Goal: Find specific fact: Find specific fact

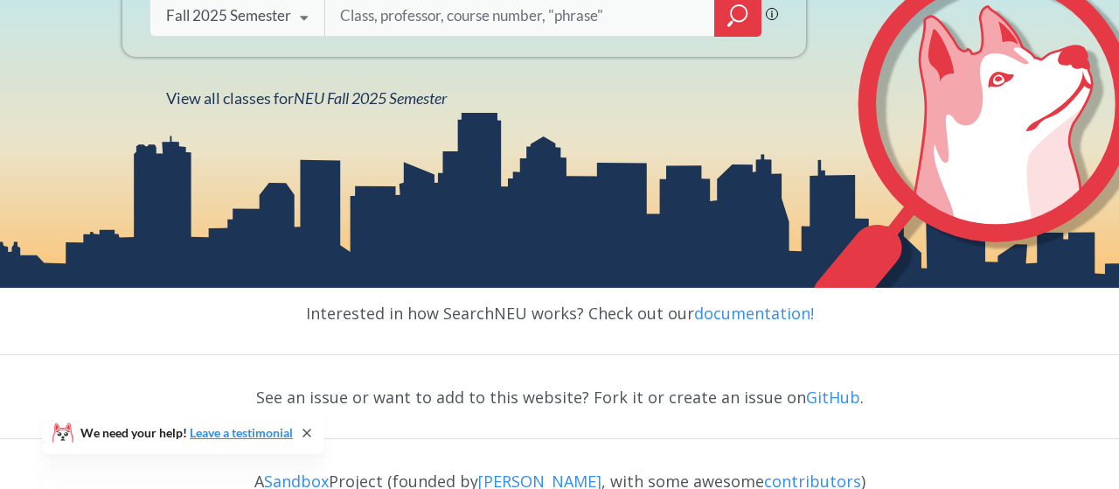
scroll to position [151, 0]
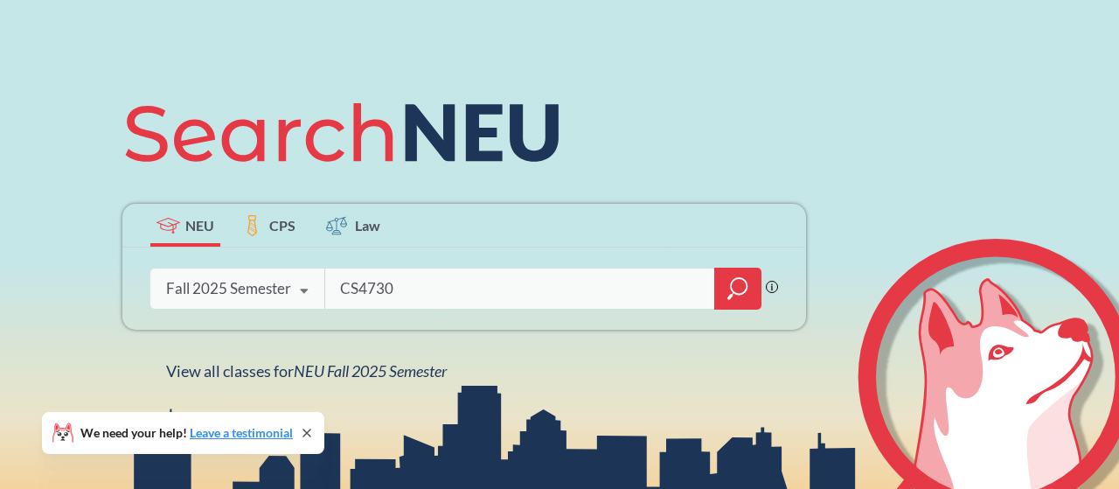
type input "CS4730"
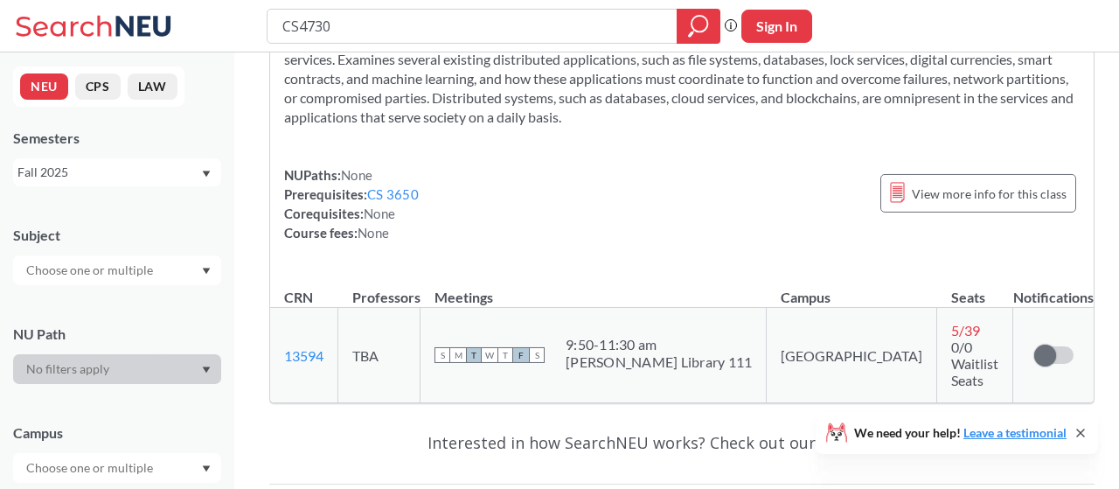
scroll to position [182, 0]
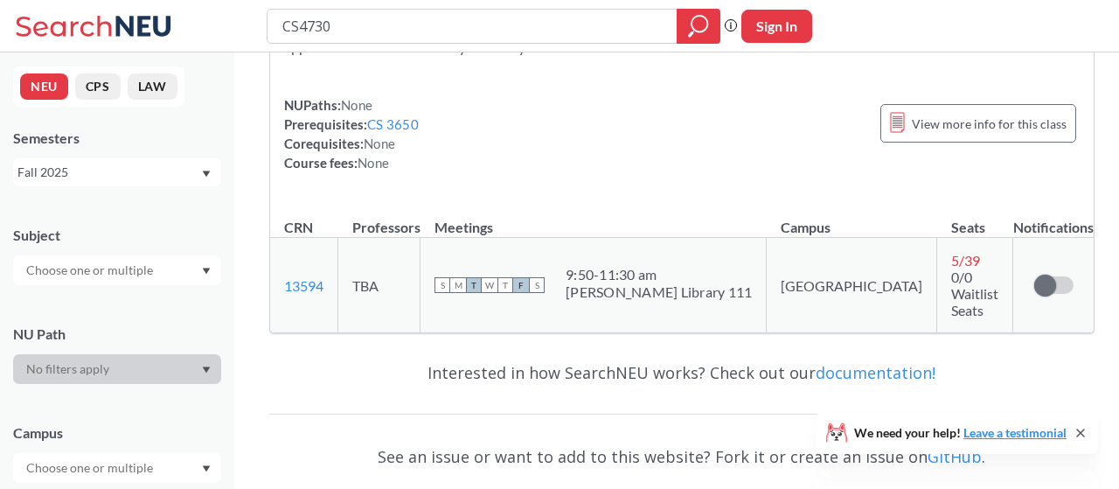
click at [1088, 439] on div "We need your help! Leave a testimonial" at bounding box center [956, 433] width 282 height 42
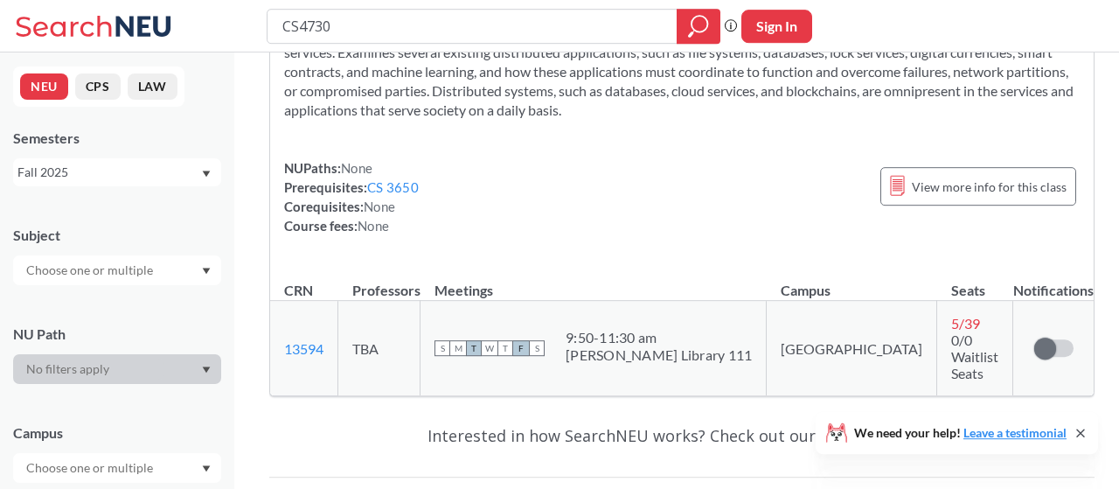
scroll to position [0, 0]
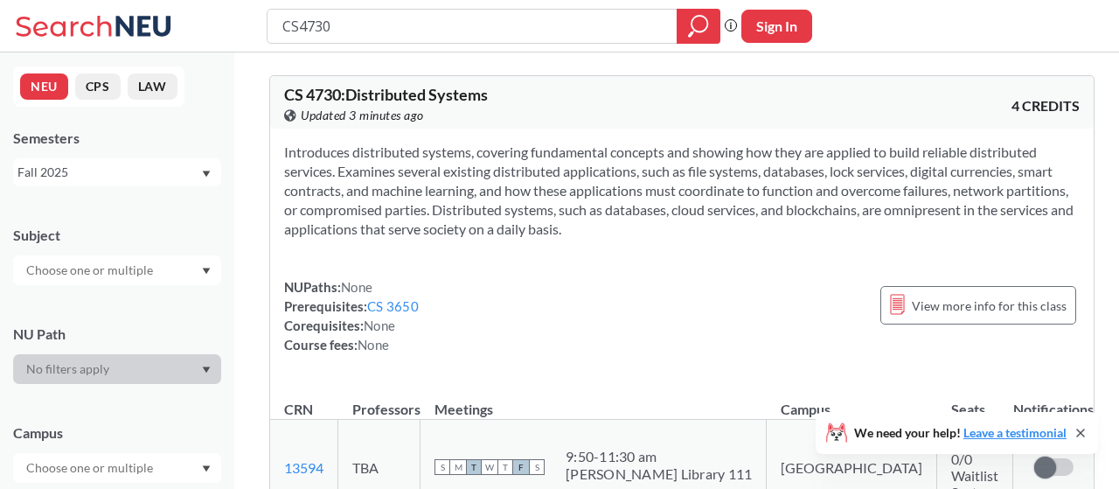
click at [376, 94] on span "CS 4730 : Distributed Systems" at bounding box center [386, 94] width 204 height 19
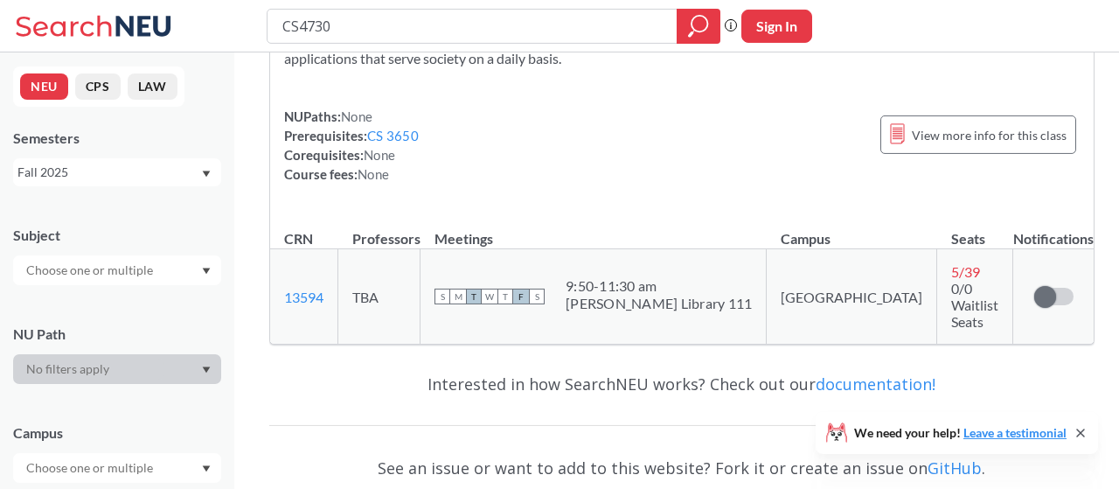
scroll to position [182, 0]
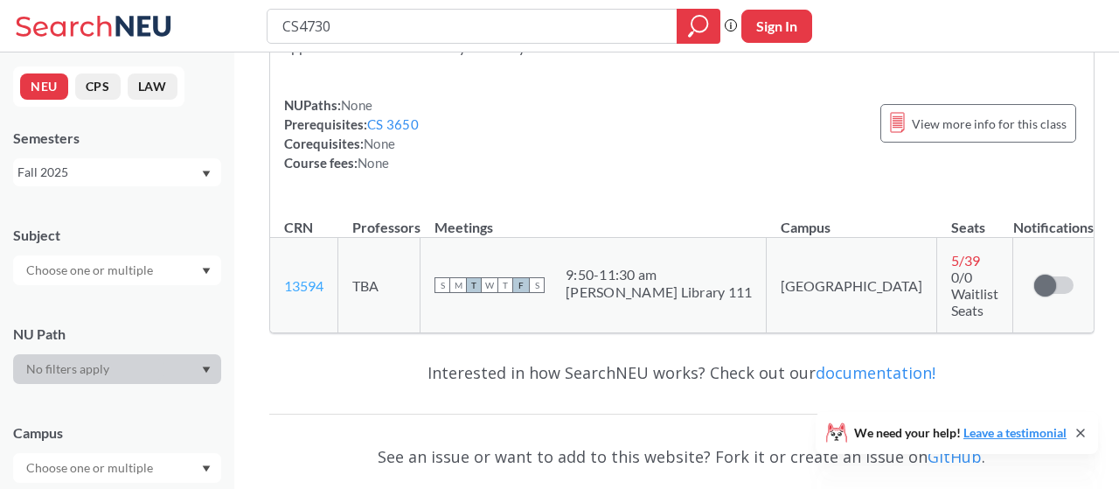
click at [308, 277] on link "13594" at bounding box center [303, 285] width 39 height 17
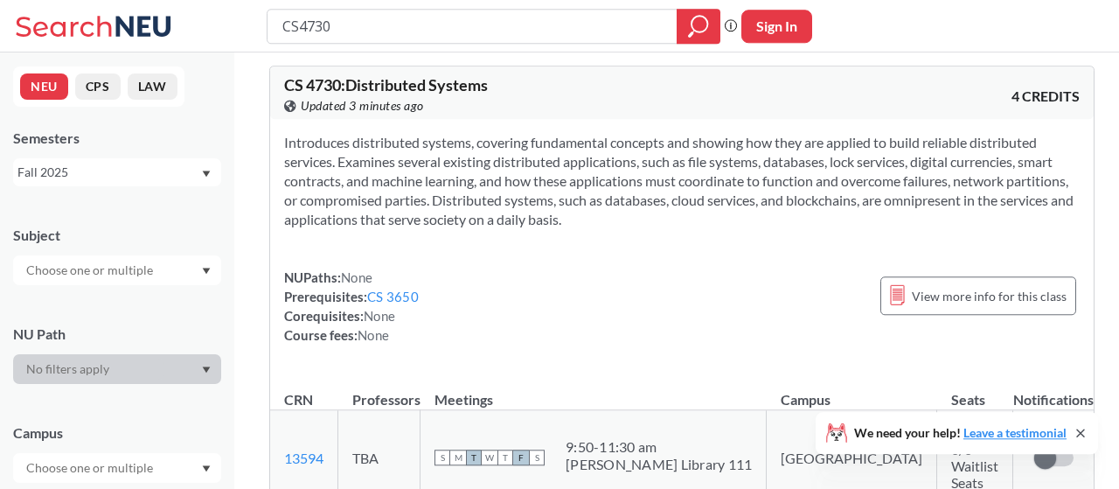
scroll to position [0, 0]
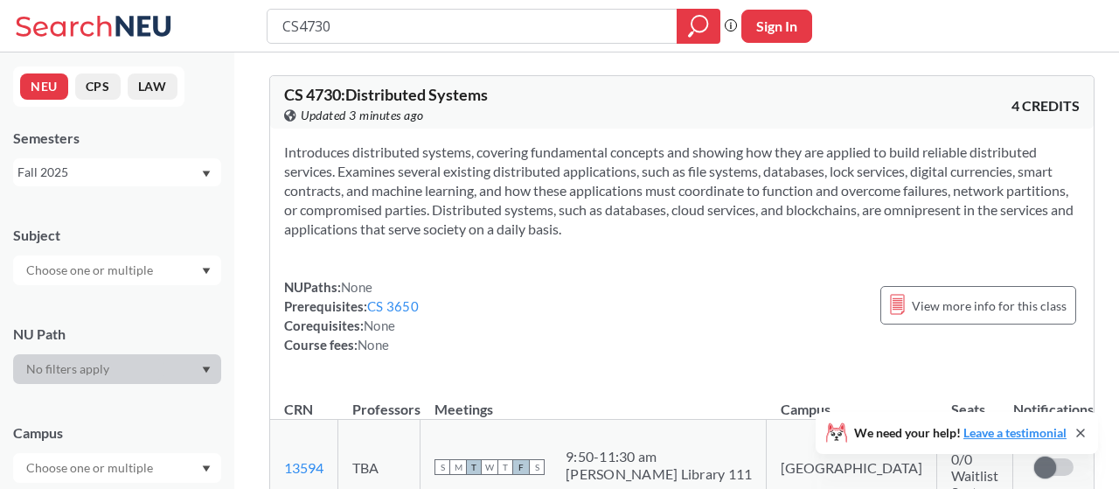
click at [1081, 433] on icon at bounding box center [1080, 432] width 7 height 7
click at [963, 310] on span "View more info for this class" at bounding box center [989, 306] width 155 height 22
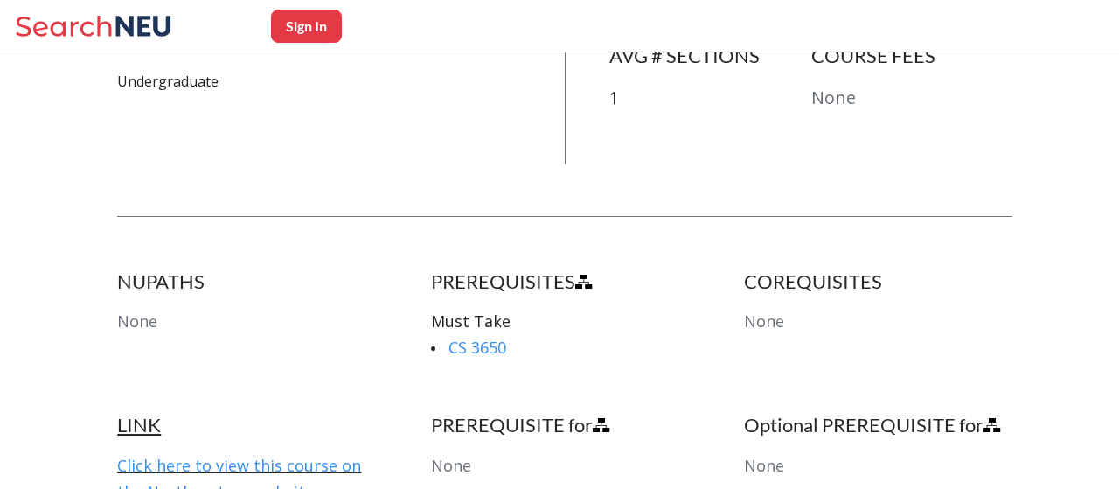
scroll to position [726, 0]
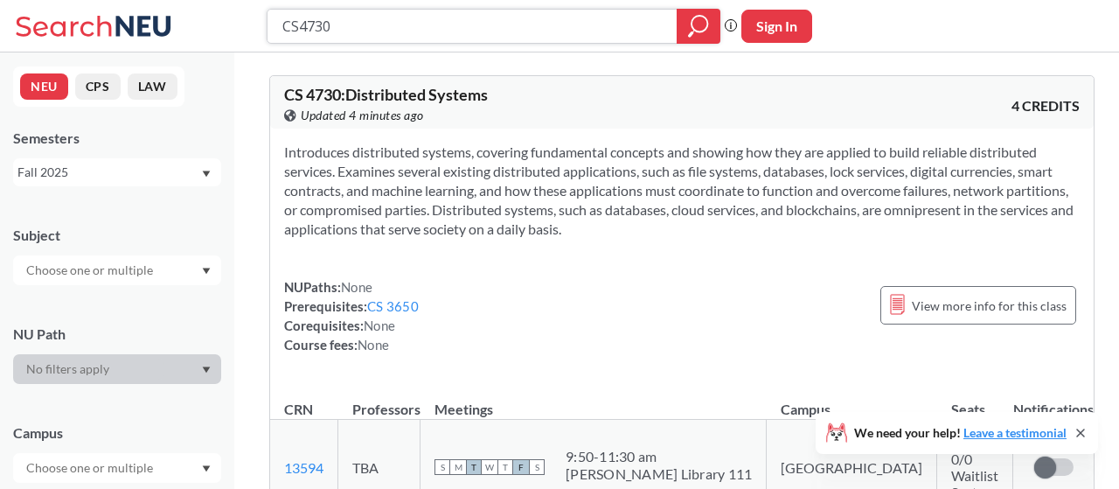
drag, startPoint x: 385, startPoint y: 29, endPoint x: 252, endPoint y: 22, distance: 133.9
click at [281, 22] on input "CS4730" at bounding box center [473, 26] width 384 height 30
type input "Alden"
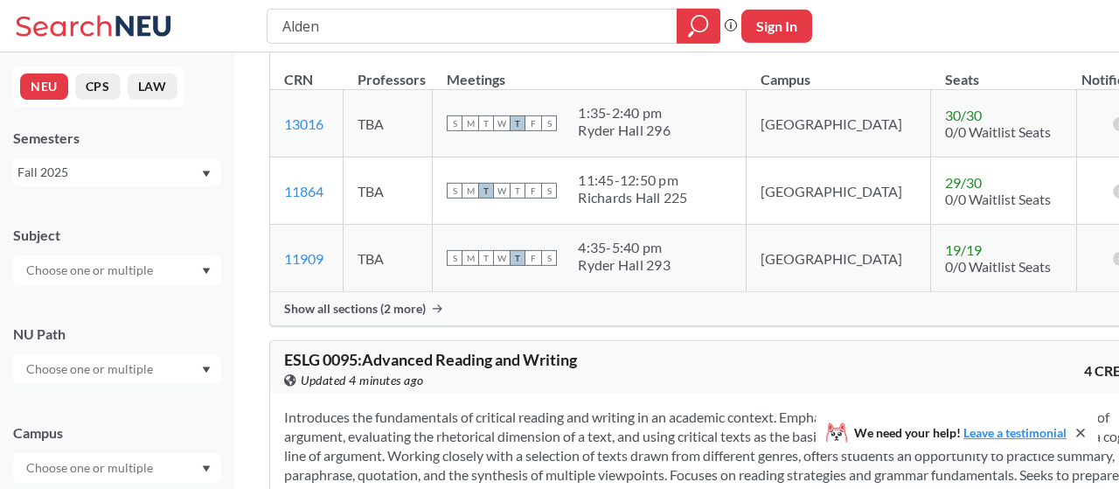
scroll to position [1091, 0]
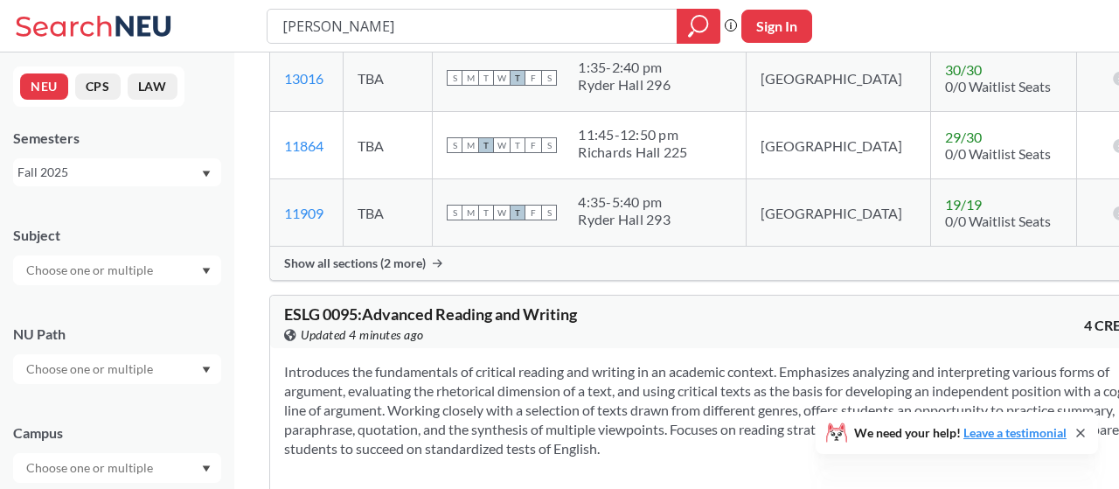
type input "[PERSON_NAME]"
